Goal: Task Accomplishment & Management: Use online tool/utility

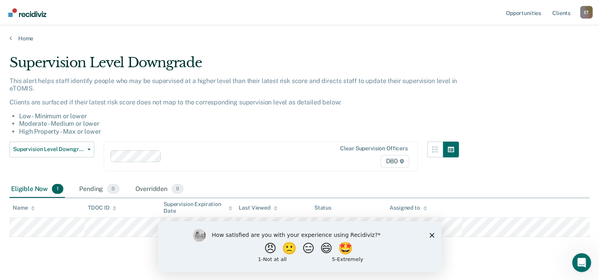
click at [431, 234] on icon "Close survey" at bounding box center [431, 235] width 5 height 5
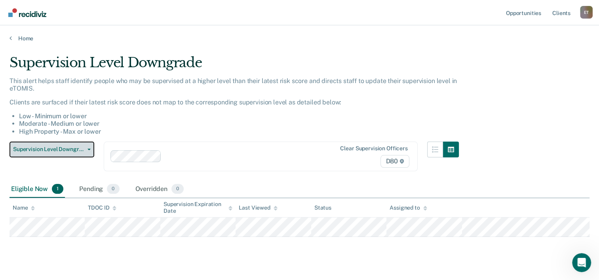
click at [91, 151] on button "Supervision Level Downgrade" at bounding box center [52, 150] width 85 height 16
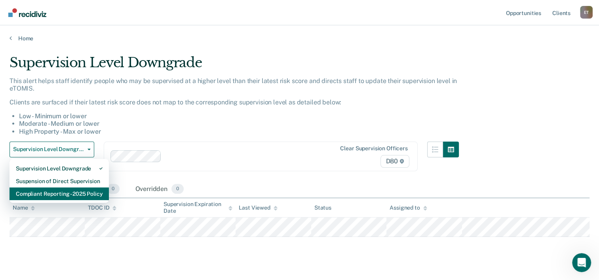
click at [73, 194] on div "Compliant Reporting - 2025 Policy" at bounding box center [59, 194] width 87 height 13
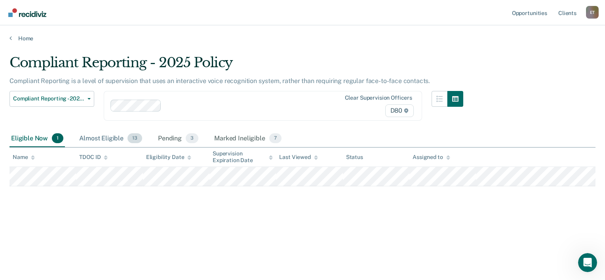
click at [93, 134] on div "Almost Eligible 13" at bounding box center [111, 138] width 66 height 17
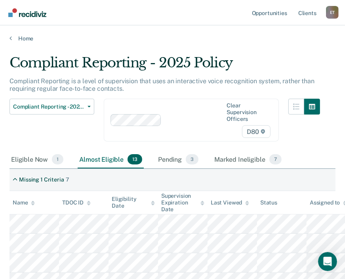
click at [160, 13] on nav "Opportunities Client s [PERSON_NAME] E T Profile How it works Log Out" at bounding box center [172, 12] width 332 height 25
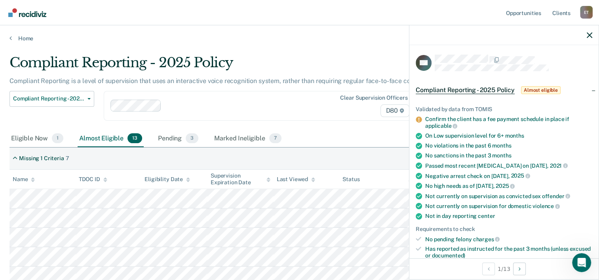
click at [365, 131] on div "Eligible Now 1 Almost Eligible 13 Pending 3 Marked Ineligible 7" at bounding box center [300, 139] width 580 height 18
click at [588, 33] on icon "button" at bounding box center [590, 35] width 6 height 6
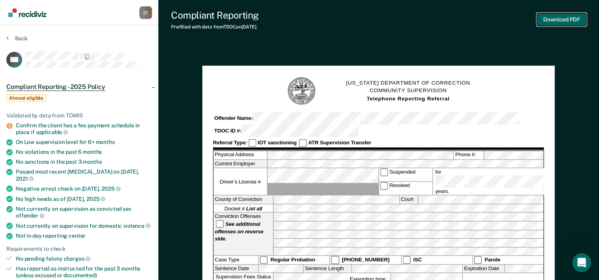
click at [559, 22] on button "Download PDF" at bounding box center [561, 19] width 49 height 13
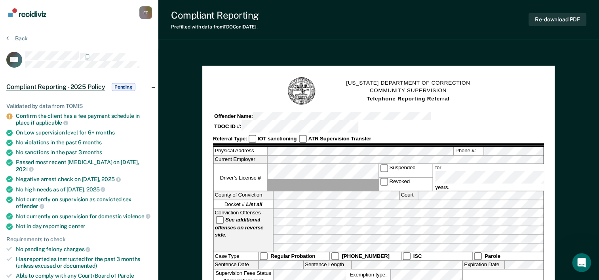
click at [21, 11] on img "Go to Recidiviz Home" at bounding box center [27, 12] width 38 height 9
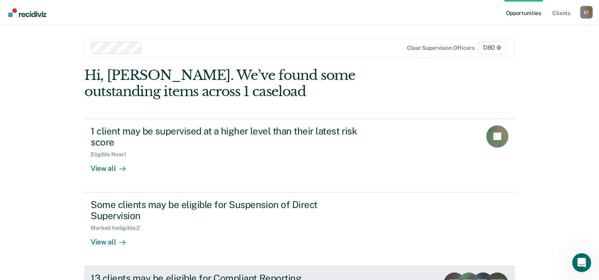
click at [233, 273] on div "13 clients may be eligible for Compliant Reporting" at bounding box center [230, 278] width 278 height 11
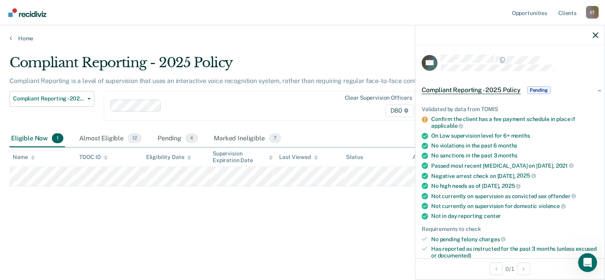
click at [253, 227] on div "Compliant Reporting - 2025 Policy Compliant Reporting is a level of supervision…" at bounding box center [303, 151] width 586 height 192
click at [86, 138] on div "Almost Eligible 12" at bounding box center [111, 138] width 66 height 17
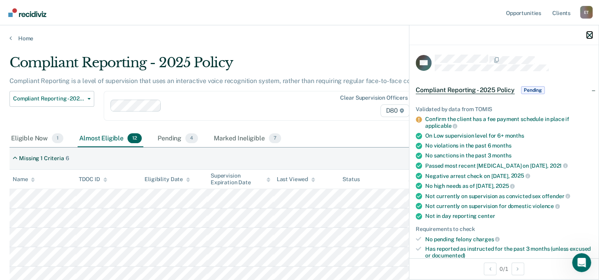
click at [590, 33] on icon "button" at bounding box center [590, 35] width 6 height 6
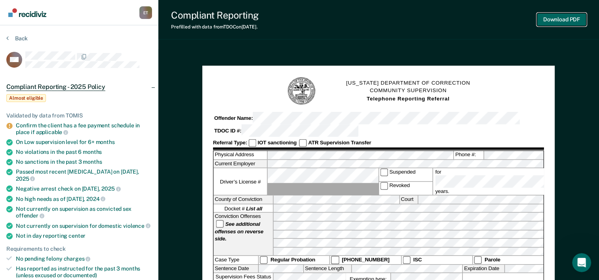
click at [562, 19] on button "Download PDF" at bounding box center [561, 19] width 49 height 13
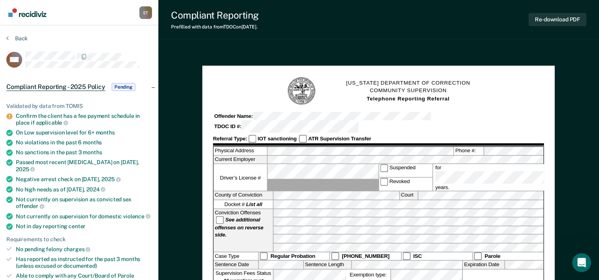
click at [21, 12] on img "Go to Recidiviz Home" at bounding box center [27, 12] width 38 height 9
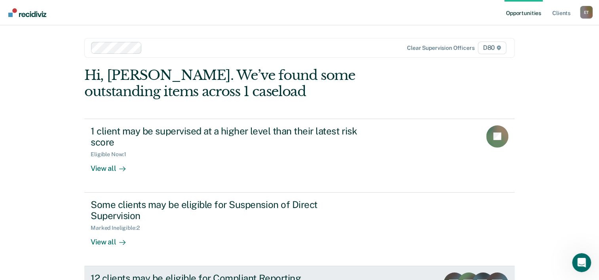
click at [200, 273] on div "12 clients may be eligible for Compliant Reporting" at bounding box center [230, 278] width 278 height 11
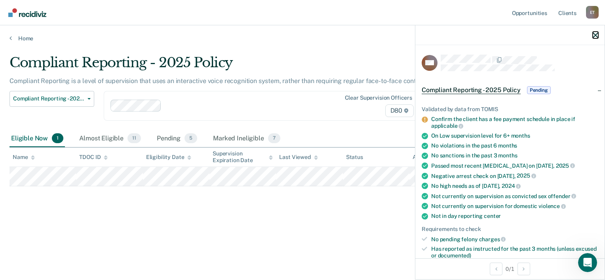
click at [598, 34] on icon "button" at bounding box center [596, 35] width 6 height 6
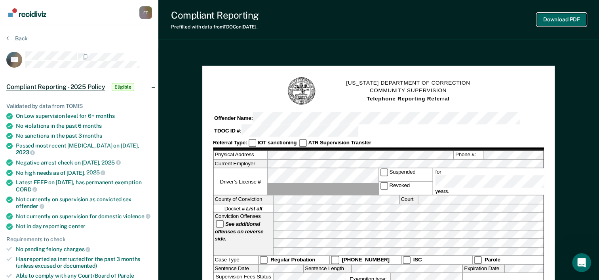
click at [554, 17] on button "Download PDF" at bounding box center [561, 19] width 49 height 13
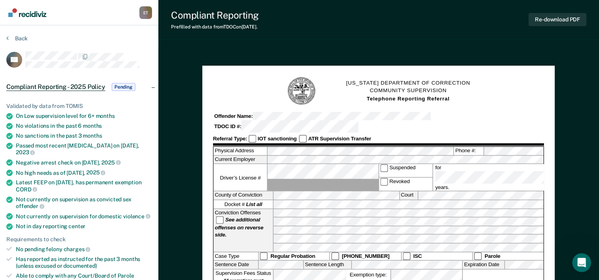
click at [59, 83] on span "Compliant Reporting - 2025 Policy" at bounding box center [55, 87] width 99 height 8
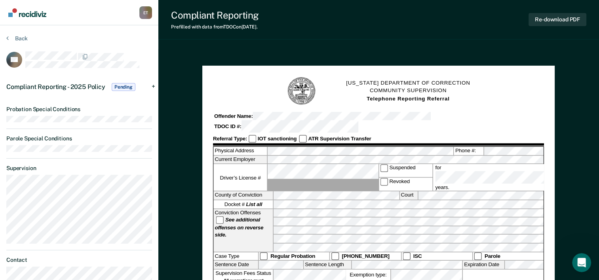
click at [59, 83] on span "Compliant Reporting - 2025 Policy" at bounding box center [55, 87] width 99 height 8
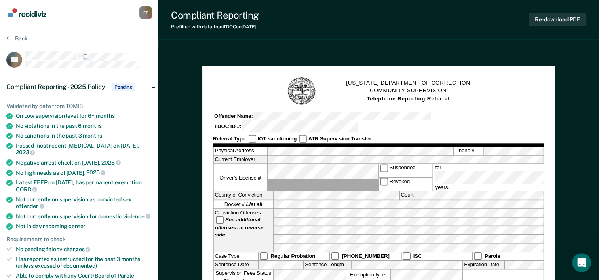
click at [23, 15] on img "Go to Recidiviz Home" at bounding box center [27, 12] width 38 height 9
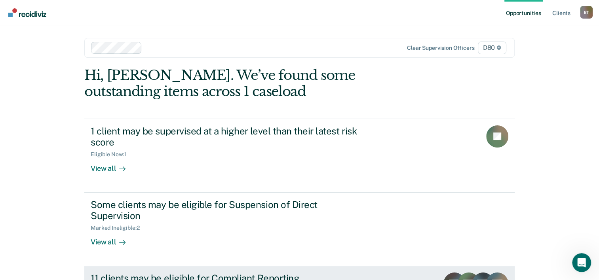
click at [238, 273] on div "11 clients may be eligible for Compliant Reporting" at bounding box center [230, 278] width 278 height 11
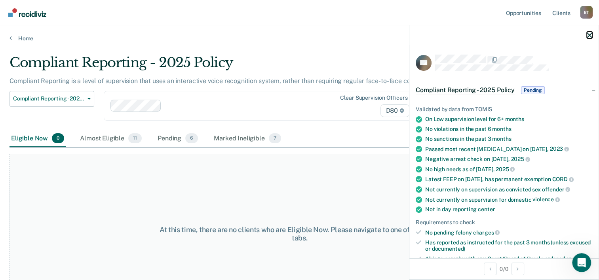
click at [591, 33] on icon "button" at bounding box center [590, 35] width 6 height 6
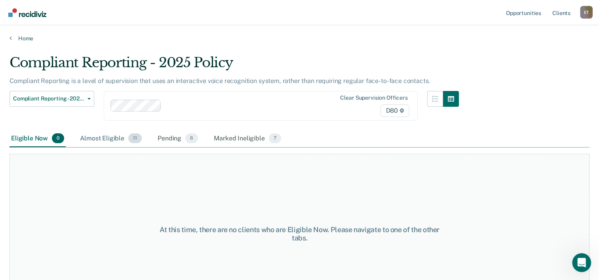
click at [112, 136] on div "Almost Eligible 11" at bounding box center [110, 138] width 65 height 17
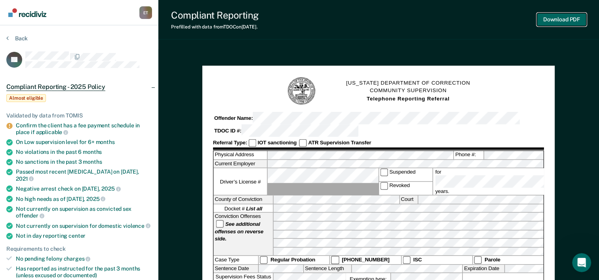
click at [555, 22] on button "Download PDF" at bounding box center [561, 19] width 49 height 13
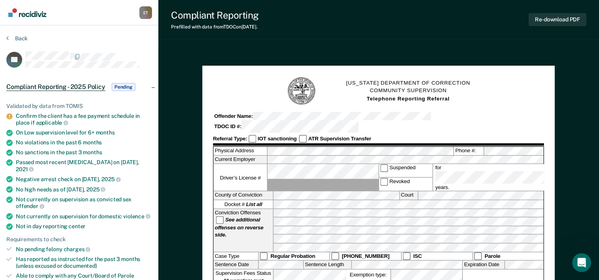
click at [229, 14] on div "Compliant Reporting" at bounding box center [215, 15] width 88 height 11
click at [19, 38] on button "Back" at bounding box center [16, 38] width 21 height 7
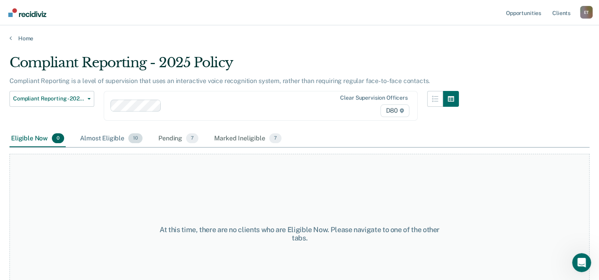
click at [99, 135] on div "Almost Eligible 10" at bounding box center [111, 138] width 66 height 17
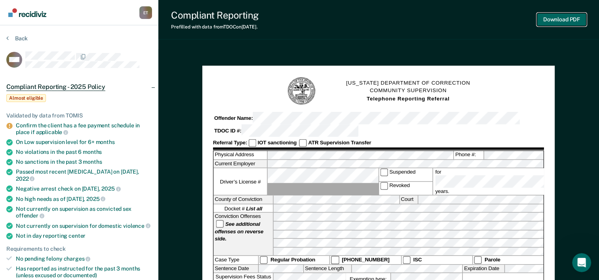
click at [551, 19] on button "Download PDF" at bounding box center [561, 19] width 49 height 13
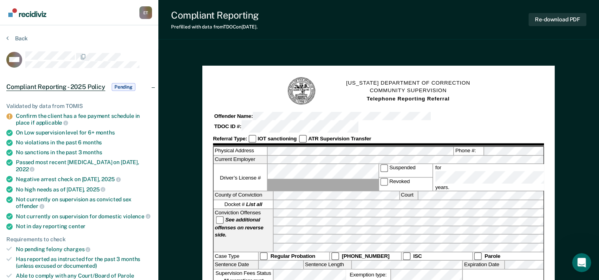
click at [19, 13] on img "Go to Recidiviz Home" at bounding box center [27, 12] width 38 height 9
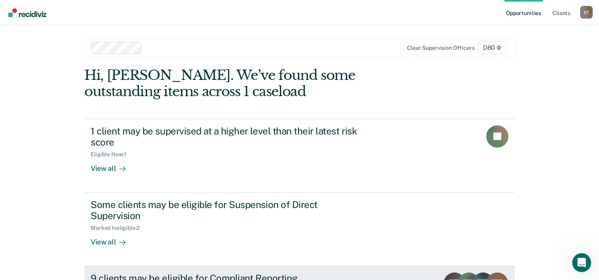
click at [215, 273] on div "9 clients may be eligible for Compliant Reporting" at bounding box center [230, 278] width 278 height 11
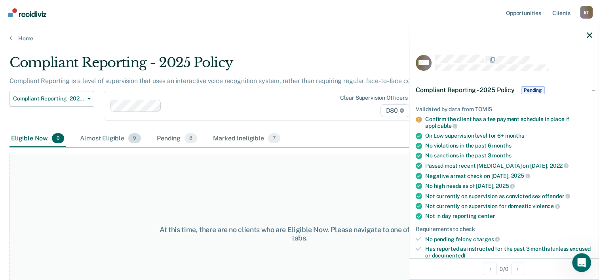
click at [115, 135] on div "Almost Eligible 9" at bounding box center [110, 138] width 64 height 17
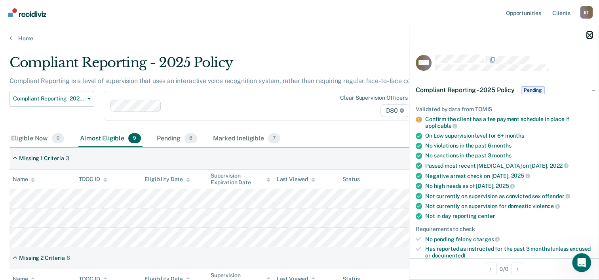
click at [589, 38] on icon "button" at bounding box center [590, 35] width 6 height 6
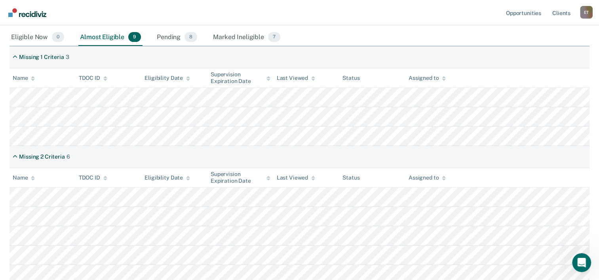
scroll to position [102, 0]
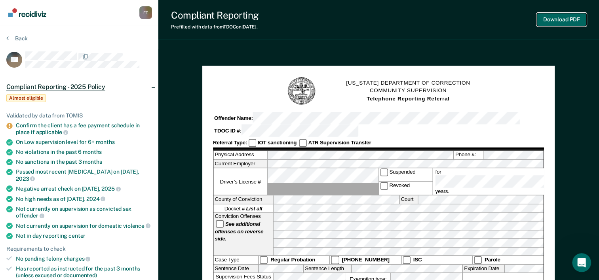
click at [574, 22] on button "Download PDF" at bounding box center [561, 19] width 49 height 13
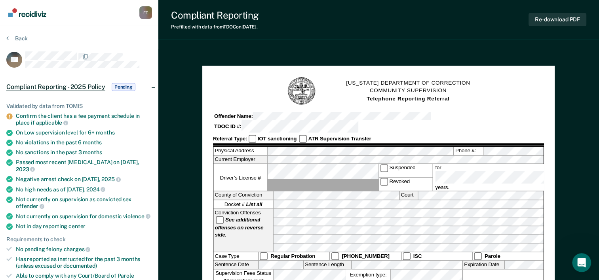
click at [22, 14] on img "Go to Recidiviz Home" at bounding box center [27, 12] width 38 height 9
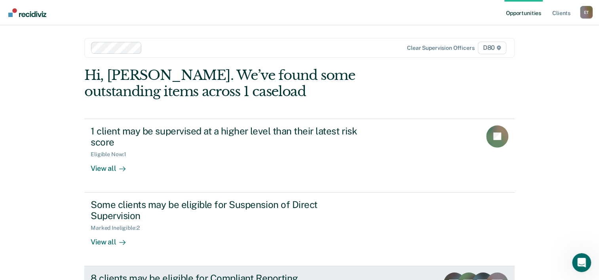
click at [195, 273] on div "8 clients may be eligible for Compliant Reporting" at bounding box center [230, 278] width 278 height 11
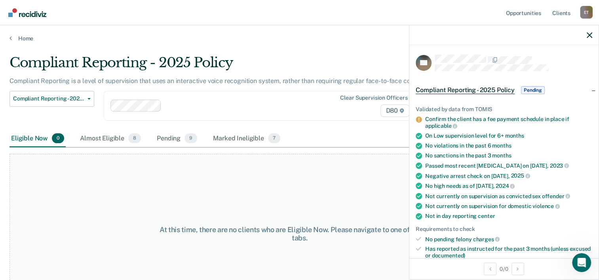
click at [245, 188] on div "At this time, there are no clients who are Eligible Now. Please navigate to one…" at bounding box center [300, 234] width 580 height 160
click at [115, 137] on div "Almost Eligible 8" at bounding box center [110, 138] width 64 height 17
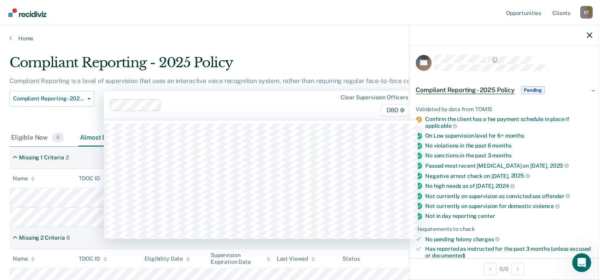
click at [333, 114] on div "Clear supervision officers D80" at bounding box center [366, 105] width 90 height 23
click at [309, 39] on link "Home" at bounding box center [300, 38] width 580 height 7
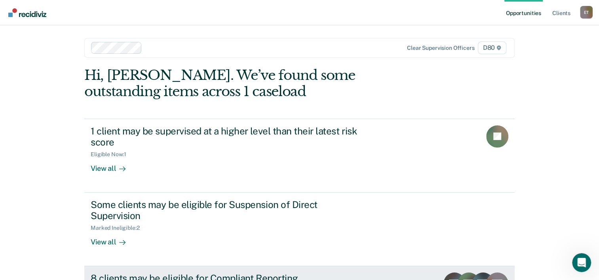
click at [160, 273] on div "8 clients may be eligible for Compliant Reporting" at bounding box center [230, 278] width 278 height 11
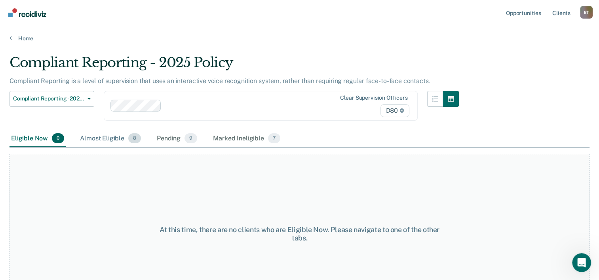
click at [95, 137] on div "Almost Eligible 8" at bounding box center [110, 138] width 64 height 17
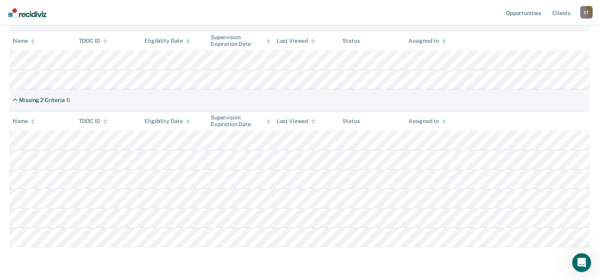
scroll to position [127, 0]
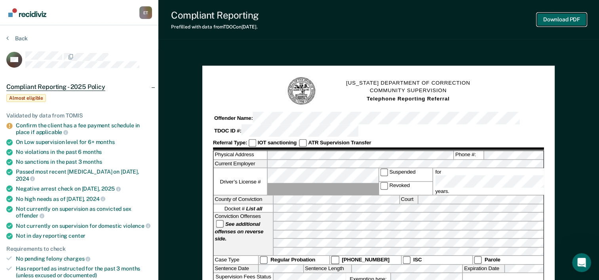
click at [573, 21] on button "Download PDF" at bounding box center [561, 19] width 49 height 13
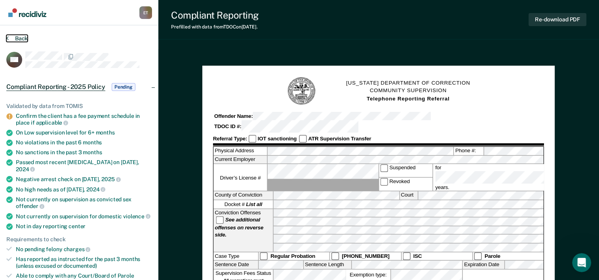
click at [8, 36] on icon at bounding box center [7, 38] width 2 height 6
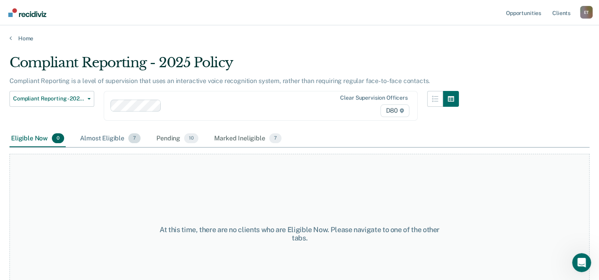
click at [117, 141] on div "Almost Eligible 7" at bounding box center [110, 138] width 64 height 17
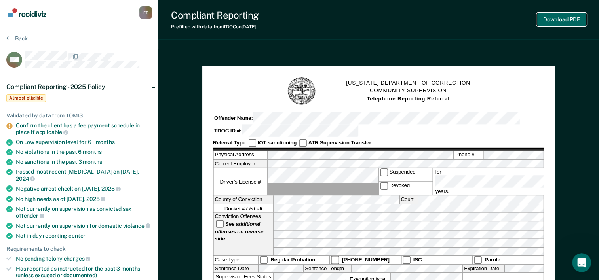
click at [557, 22] on button "Download PDF" at bounding box center [561, 19] width 49 height 13
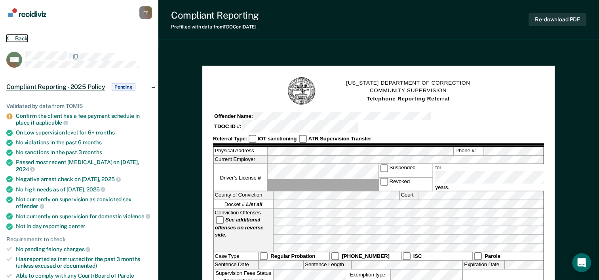
click at [16, 36] on button "Back" at bounding box center [16, 38] width 21 height 7
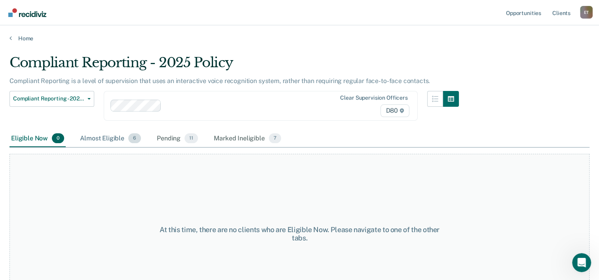
click at [118, 139] on div "Almost Eligible 6" at bounding box center [110, 138] width 64 height 17
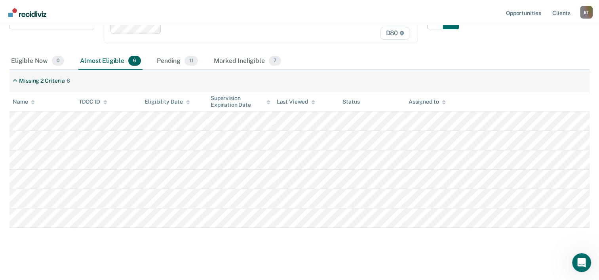
scroll to position [82, 0]
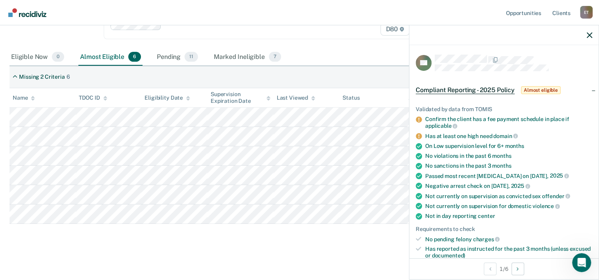
click at [538, 146] on div "On Low supervision level for 6+ months" at bounding box center [508, 146] width 167 height 7
click at [312, 249] on main "Compliant Reporting - 2025 Policy Compliant Reporting is a level of supervision…" at bounding box center [299, 119] width 599 height 318
click at [590, 35] on icon "button" at bounding box center [590, 35] width 6 height 6
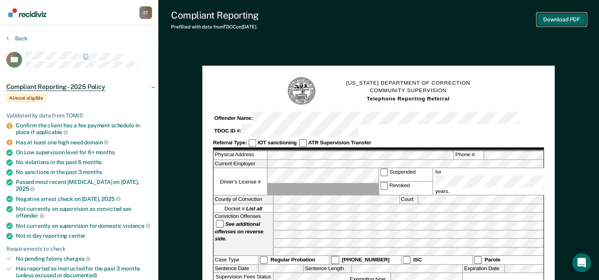
click at [568, 17] on button "Download PDF" at bounding box center [561, 19] width 49 height 13
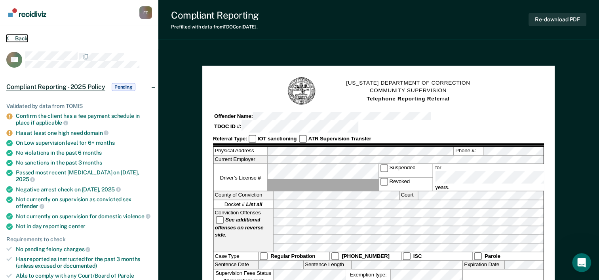
click at [8, 35] on icon at bounding box center [7, 38] width 2 height 6
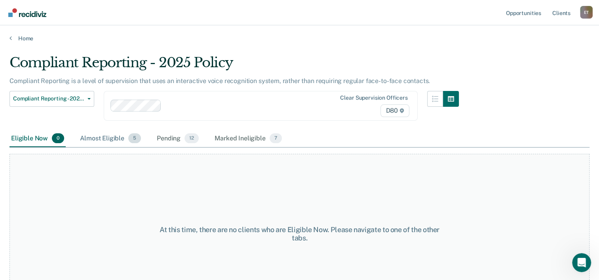
click at [100, 139] on div "Almost Eligible 5" at bounding box center [110, 138] width 64 height 17
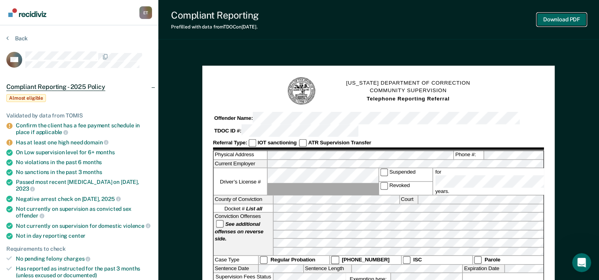
click at [553, 18] on button "Download PDF" at bounding box center [561, 19] width 49 height 13
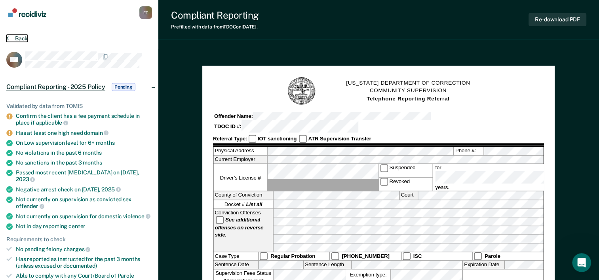
click at [15, 37] on button "Back" at bounding box center [16, 38] width 21 height 7
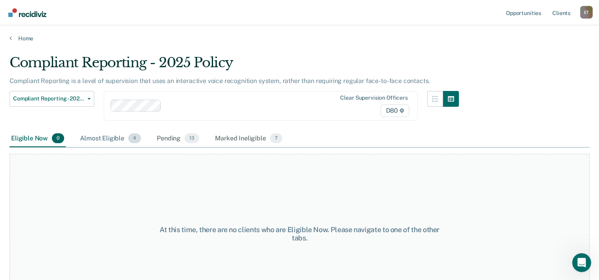
click at [107, 135] on div "Almost Eligible 4" at bounding box center [110, 138] width 64 height 17
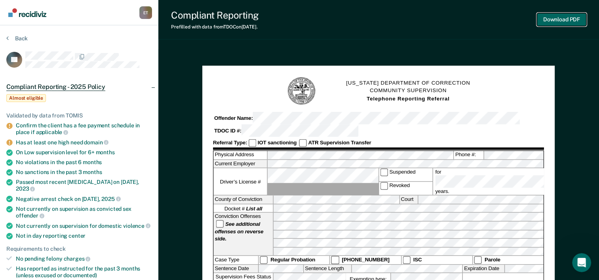
click at [565, 21] on button "Download PDF" at bounding box center [561, 19] width 49 height 13
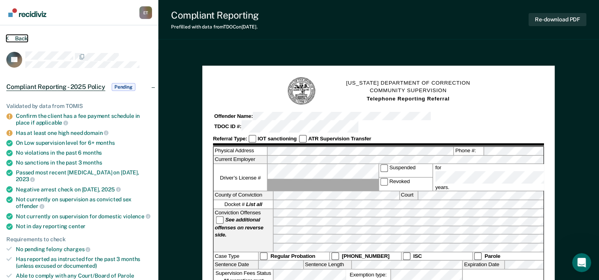
click at [22, 37] on button "Back" at bounding box center [16, 38] width 21 height 7
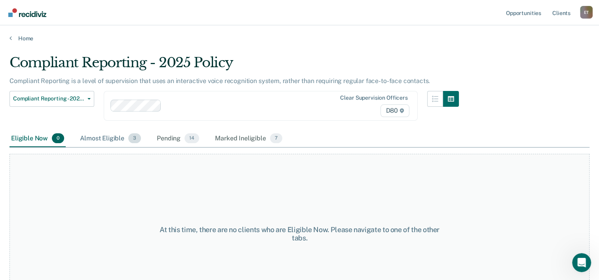
click at [112, 136] on div "Almost Eligible 3" at bounding box center [110, 138] width 64 height 17
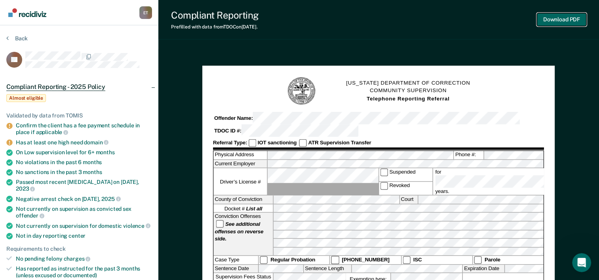
click at [561, 17] on button "Download PDF" at bounding box center [561, 19] width 49 height 13
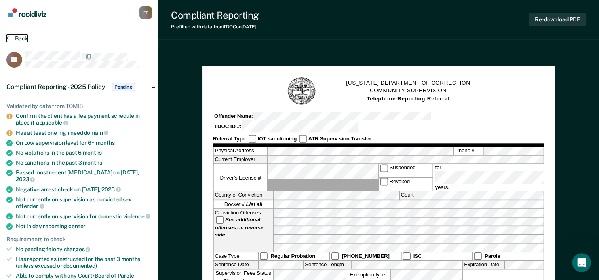
click at [15, 36] on button "Back" at bounding box center [16, 38] width 21 height 7
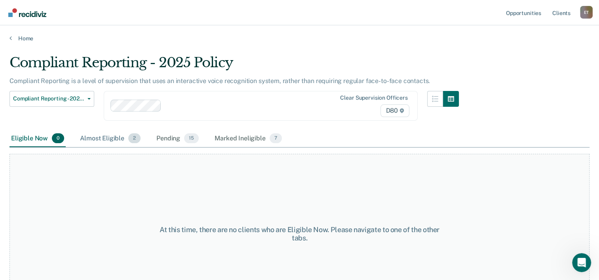
click at [113, 139] on div "Almost Eligible 2" at bounding box center [110, 138] width 64 height 17
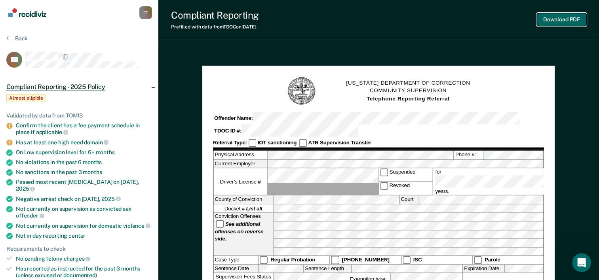
click at [552, 19] on button "Download PDF" at bounding box center [561, 19] width 49 height 13
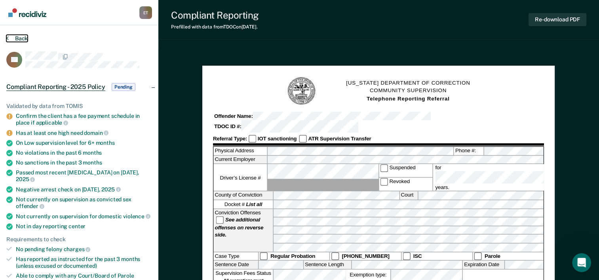
click at [18, 38] on button "Back" at bounding box center [16, 38] width 21 height 7
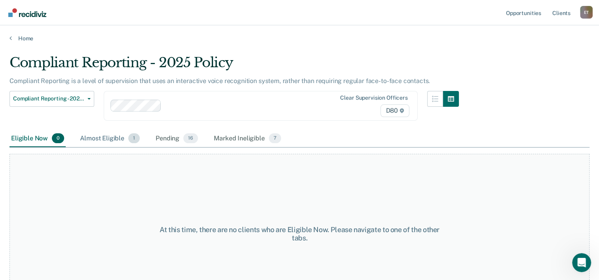
click at [111, 139] on div "Almost Eligible 1" at bounding box center [109, 138] width 63 height 17
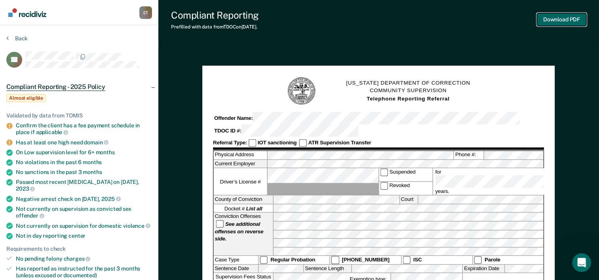
click at [573, 17] on button "Download PDF" at bounding box center [561, 19] width 49 height 13
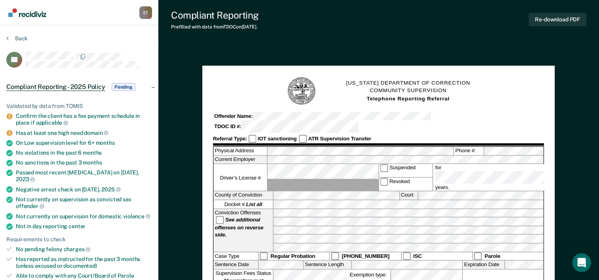
click at [76, 16] on nav "[PERSON_NAME] E T Profile How it works Log Out" at bounding box center [79, 12] width 146 height 25
click at [14, 36] on button "Back" at bounding box center [16, 38] width 21 height 7
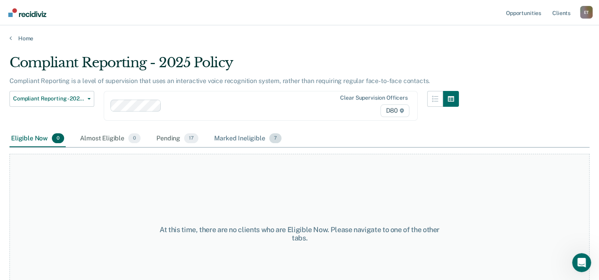
click at [238, 134] on div "Marked Ineligible 7" at bounding box center [248, 138] width 70 height 17
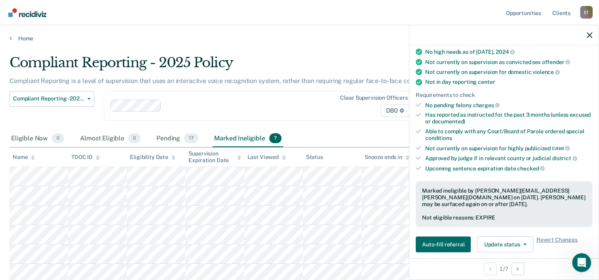
scroll to position [139, 0]
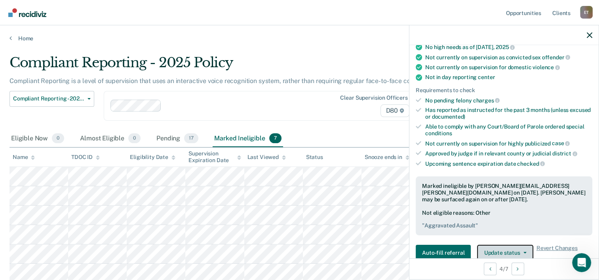
click at [523, 252] on icon "button" at bounding box center [524, 253] width 3 height 2
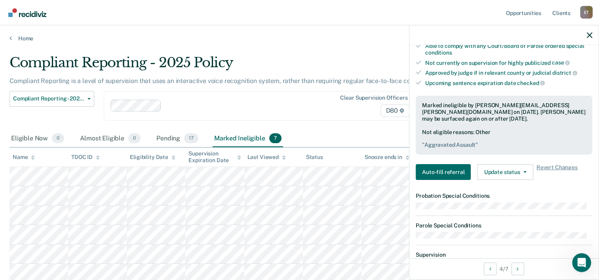
scroll to position [232, 0]
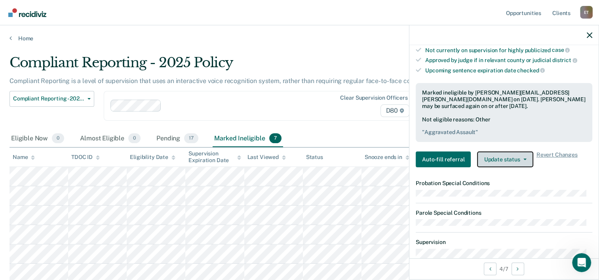
click at [522, 157] on button "Update status" at bounding box center [505, 160] width 56 height 16
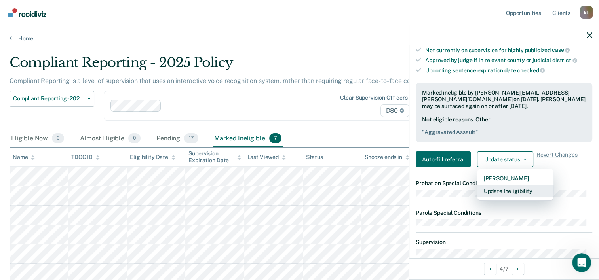
click at [492, 189] on button "Update Ineligibility" at bounding box center [515, 191] width 76 height 13
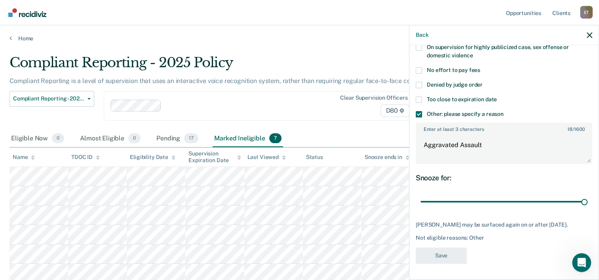
scroll to position [124, 0]
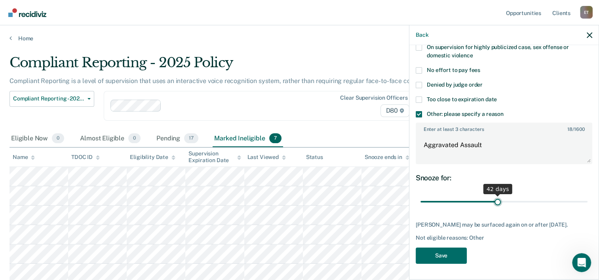
type input "42"
click at [494, 195] on input "range" at bounding box center [503, 202] width 167 height 14
click at [418, 111] on span at bounding box center [419, 114] width 6 height 6
click at [504, 111] on input "Other: please specify a reason" at bounding box center [504, 111] width 0 height 0
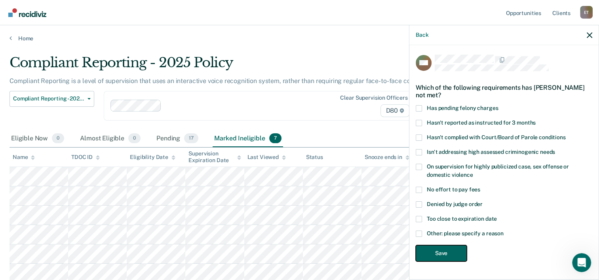
click at [460, 256] on button "Save" at bounding box center [441, 253] width 51 height 16
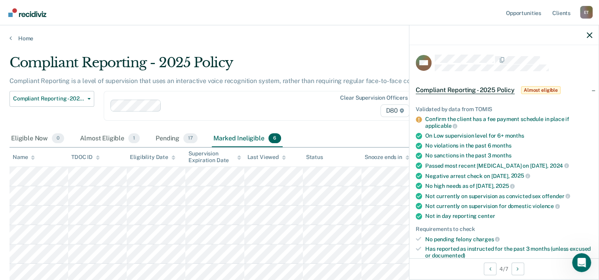
click at [302, 47] on main "Compliant Reporting - 2025 Policy Compliant Reporting is a level of supervision…" at bounding box center [299, 190] width 599 height 296
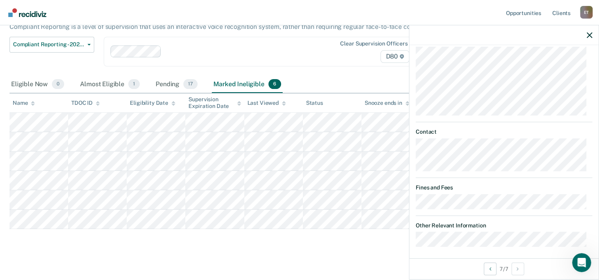
scroll to position [59, 0]
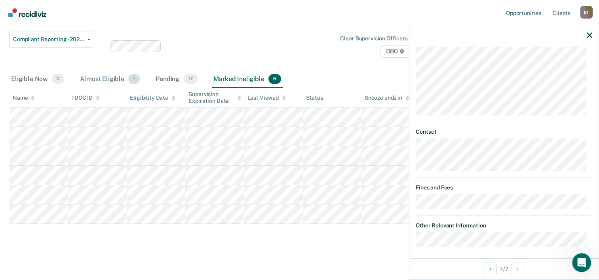
click at [114, 74] on div "Almost Eligible 1" at bounding box center [109, 79] width 63 height 17
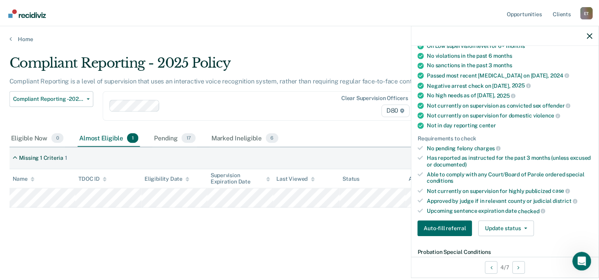
scroll to position [0, 0]
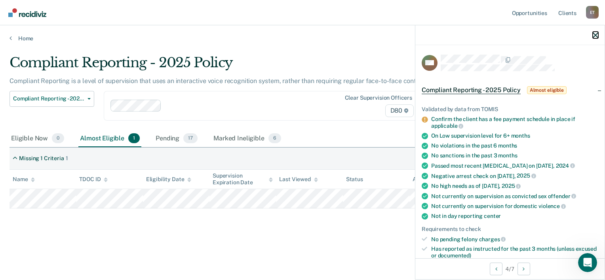
click at [596, 36] on icon "button" at bounding box center [596, 35] width 6 height 6
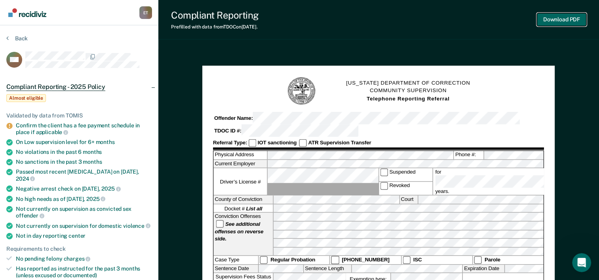
click at [565, 21] on button "Download PDF" at bounding box center [561, 19] width 49 height 13
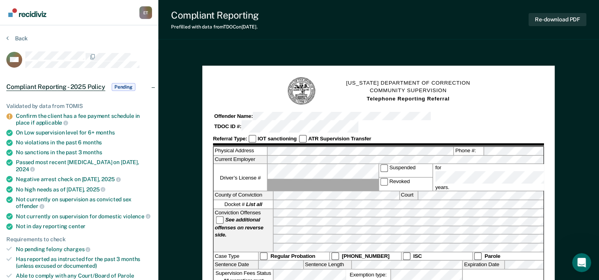
click at [34, 13] on img "Go to Recidiviz Home" at bounding box center [27, 12] width 38 height 9
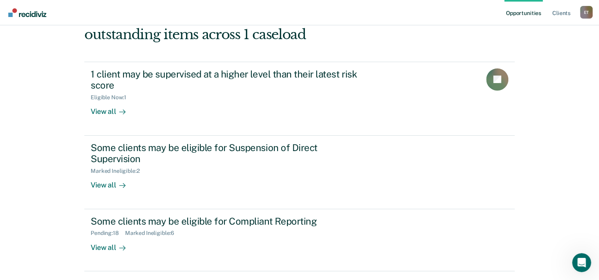
scroll to position [68, 0]
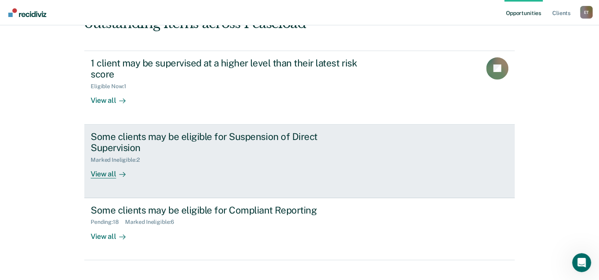
click at [100, 163] on div "View all" at bounding box center [113, 170] width 44 height 15
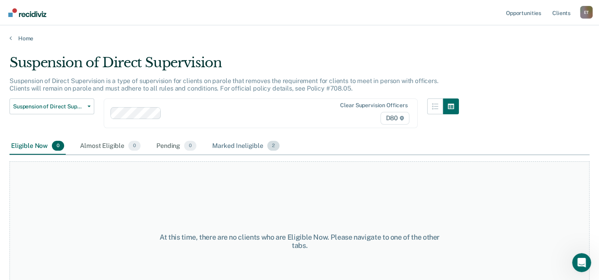
click at [234, 147] on div "Marked Ineligible 2" at bounding box center [246, 146] width 70 height 17
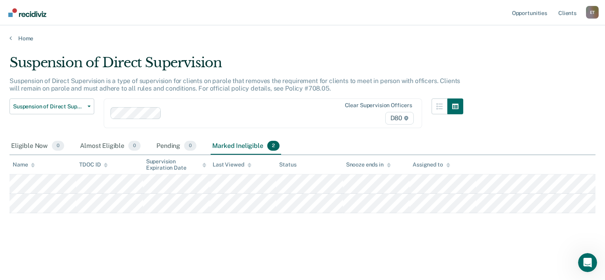
click at [174, 31] on div "Home" at bounding box center [302, 33] width 605 height 17
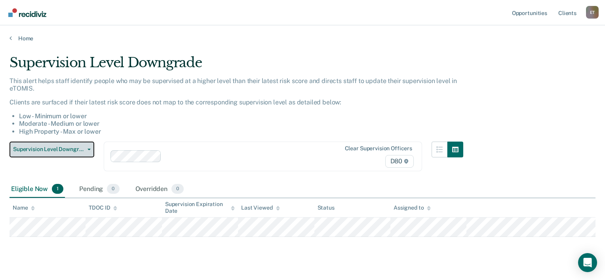
click at [89, 150] on button "Supervision Level Downgrade" at bounding box center [52, 150] width 85 height 16
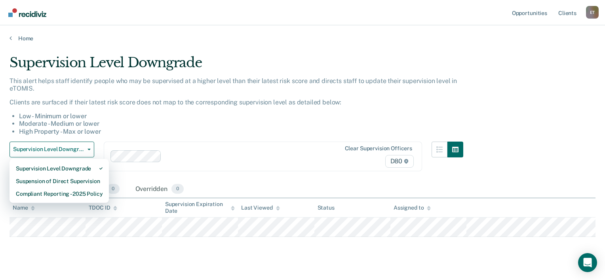
click at [382, 246] on main "Supervision Level Downgrade This alert helps staff identify people who may be s…" at bounding box center [302, 160] width 605 height 236
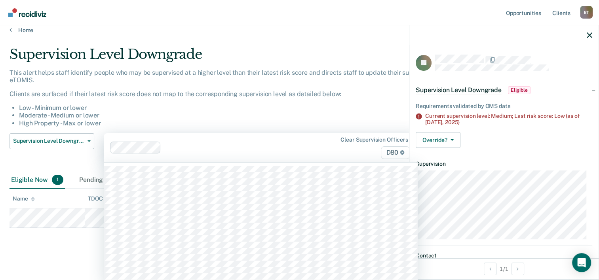
click at [279, 155] on div "Clear supervision officers D80" at bounding box center [261, 147] width 314 height 29
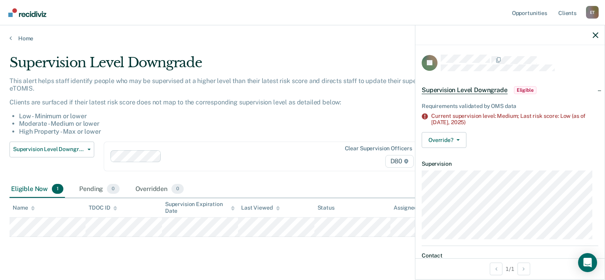
click at [258, 113] on ul "Low - Minimum or lower Moderate - Medium or lower High Property - Max or lower" at bounding box center [237, 123] width 454 height 23
click at [142, 249] on main "Supervision Level Downgrade This alert helps staff identify people who may be s…" at bounding box center [302, 160] width 605 height 236
click at [593, 37] on icon "button" at bounding box center [596, 35] width 6 height 6
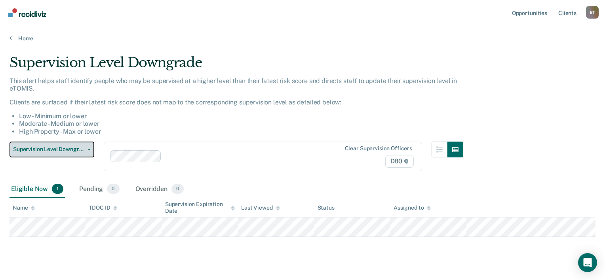
click at [87, 153] on button "Supervision Level Downgrade" at bounding box center [52, 150] width 85 height 16
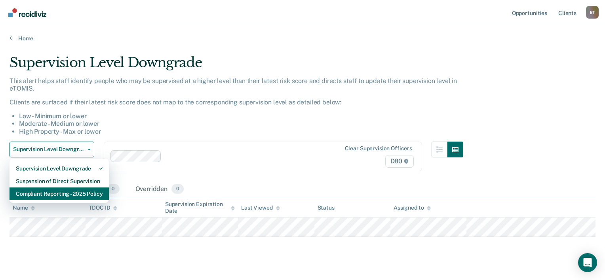
click at [82, 192] on div "Compliant Reporting - 2025 Policy" at bounding box center [59, 194] width 87 height 13
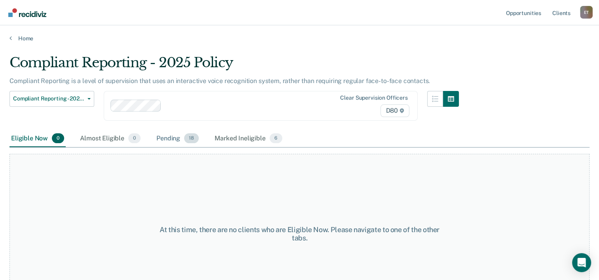
click at [171, 136] on div "Pending 18" at bounding box center [178, 138] width 46 height 17
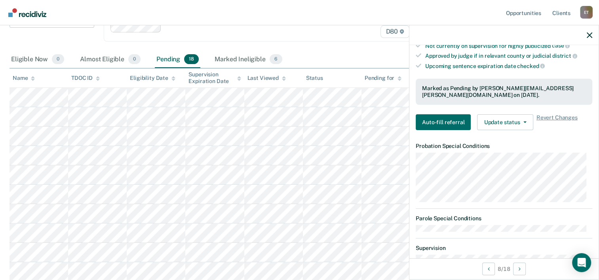
scroll to position [238, 0]
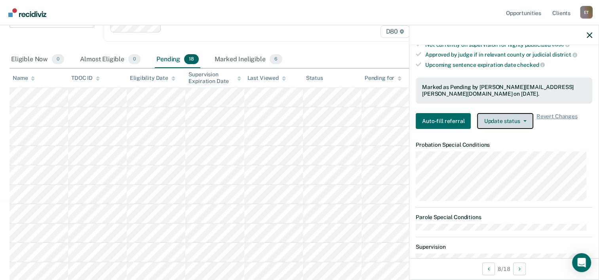
click at [523, 116] on button "Update status" at bounding box center [505, 121] width 56 height 16
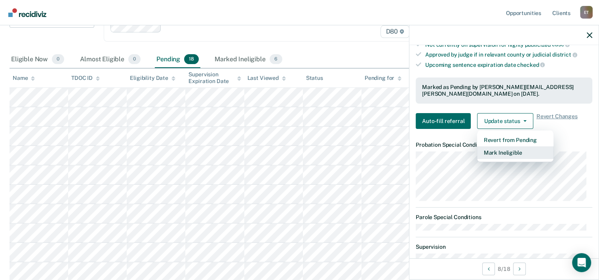
click at [502, 150] on button "Mark Ineligible" at bounding box center [515, 152] width 76 height 13
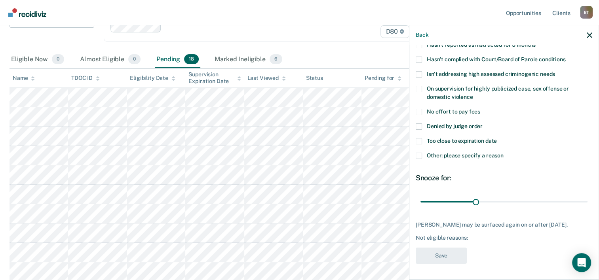
scroll to position [84, 0]
click at [419, 124] on span at bounding box center [419, 127] width 6 height 6
click at [483, 124] on input "Denied by judge order" at bounding box center [483, 124] width 0 height 0
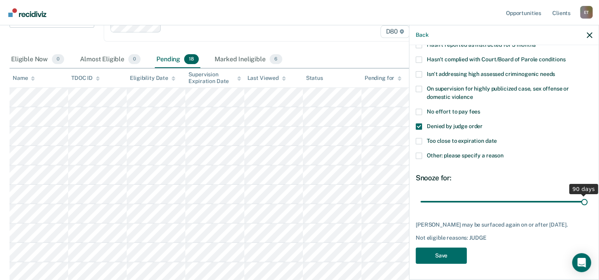
drag, startPoint x: 473, startPoint y: 192, endPoint x: 606, endPoint y: 200, distance: 132.8
type input "90"
click at [587, 200] on input "range" at bounding box center [503, 202] width 167 height 14
click at [437, 253] on button "Save" at bounding box center [441, 256] width 51 height 16
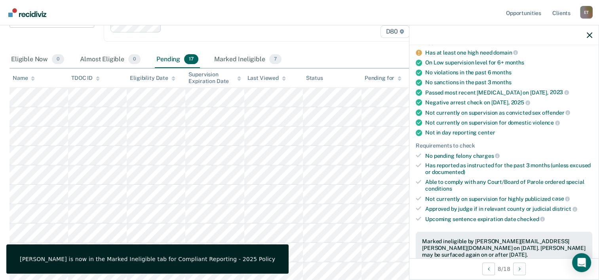
click at [269, 17] on nav "Opportunities Client s [PERSON_NAME] E T Profile How it works Log Out" at bounding box center [299, 12] width 586 height 25
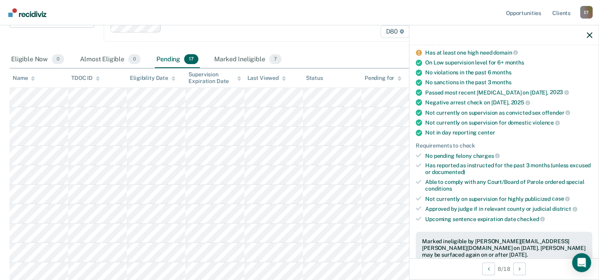
click at [593, 34] on div at bounding box center [503, 35] width 189 height 20
click at [592, 34] on icon "button" at bounding box center [590, 35] width 6 height 6
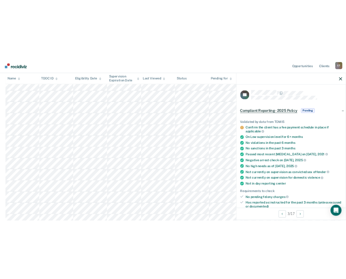
scroll to position [0, 0]
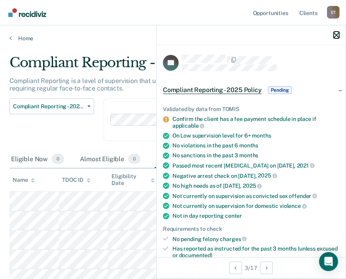
click at [337, 37] on icon "button" at bounding box center [337, 35] width 6 height 6
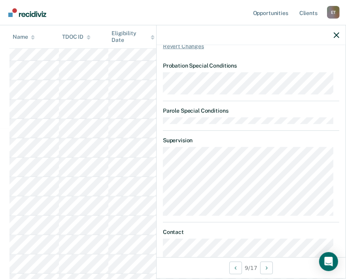
scroll to position [344, 0]
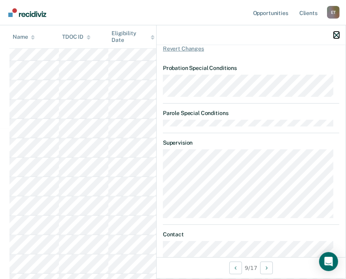
click at [337, 36] on icon "button" at bounding box center [337, 35] width 6 height 6
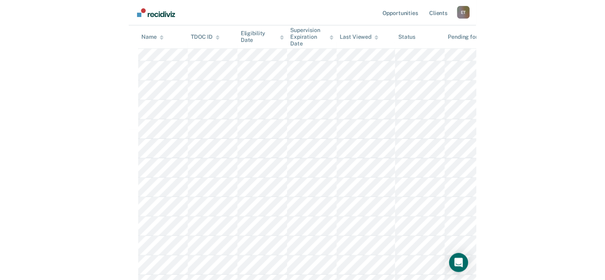
scroll to position [0, 0]
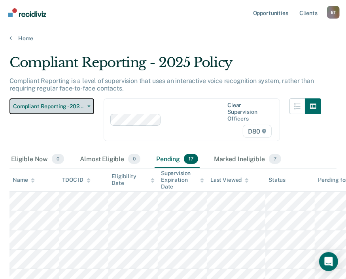
click at [84, 106] on span "button" at bounding box center [87, 107] width 6 height 2
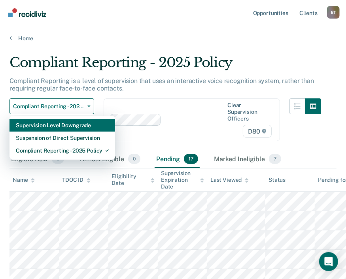
click at [74, 127] on div "Supervision Level Downgrade" at bounding box center [62, 125] width 93 height 13
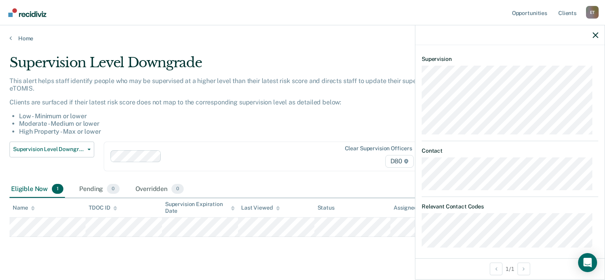
scroll to position [109, 0]
click at [593, 38] on icon "button" at bounding box center [596, 35] width 6 height 6
